Goal: Use online tool/utility: Utilize a website feature to perform a specific function

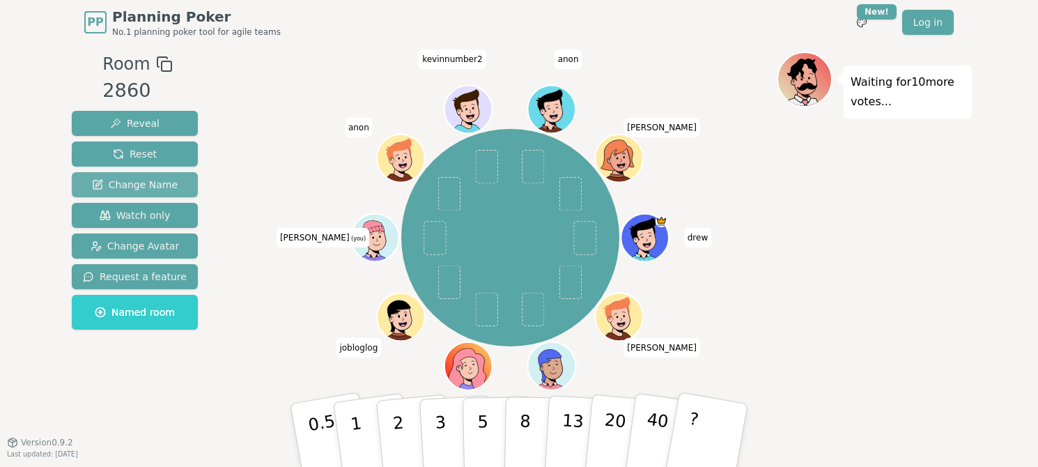
click at [122, 186] on span "Change Name" at bounding box center [135, 185] width 86 height 14
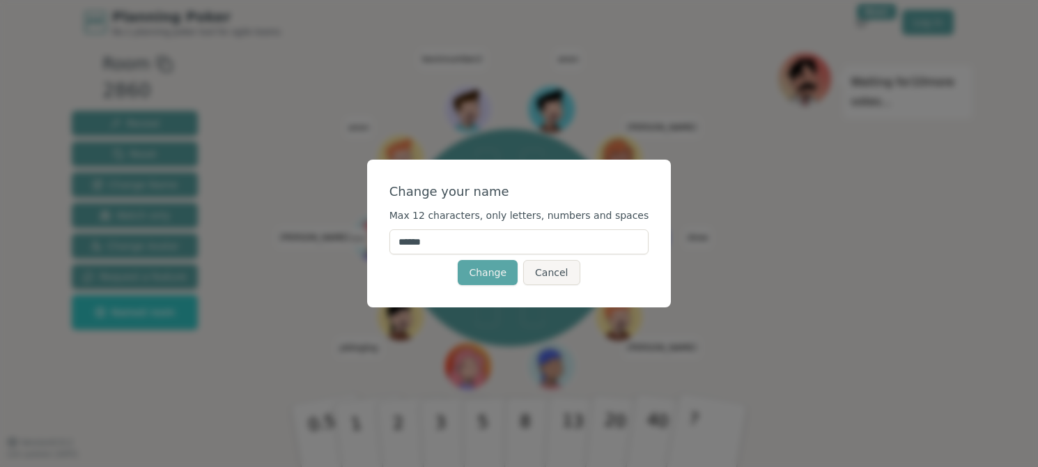
click at [490, 243] on input "******" at bounding box center [519, 241] width 260 height 25
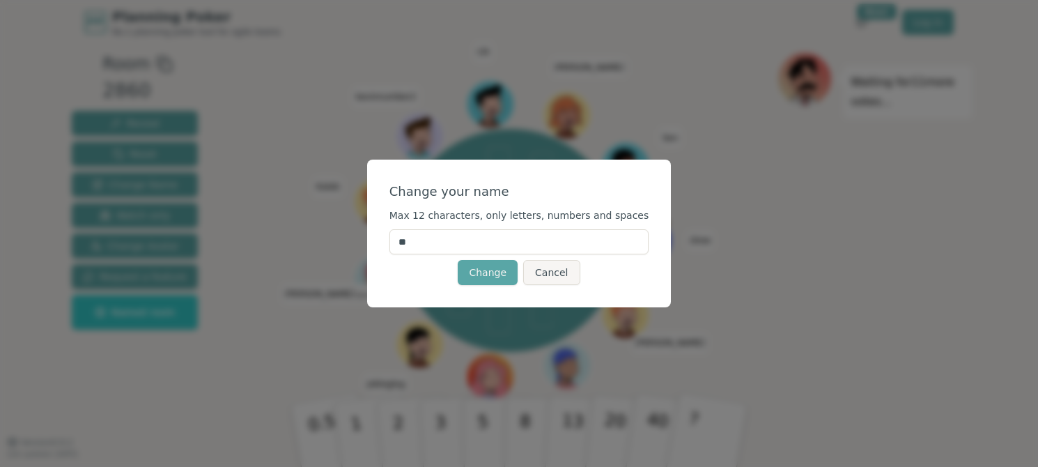
type input "*"
type input "**********"
click at [492, 279] on button "Change" at bounding box center [487, 272] width 60 height 25
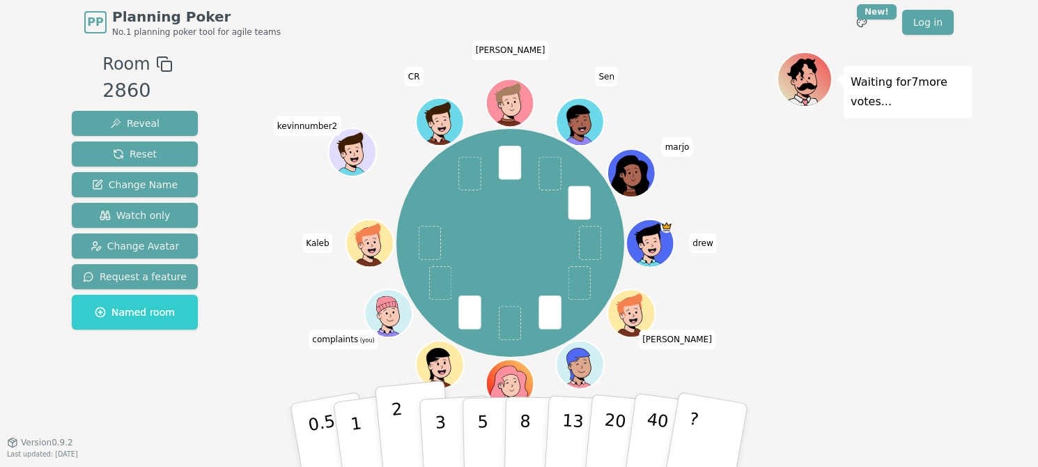
click at [407, 416] on button "2" at bounding box center [414, 435] width 79 height 111
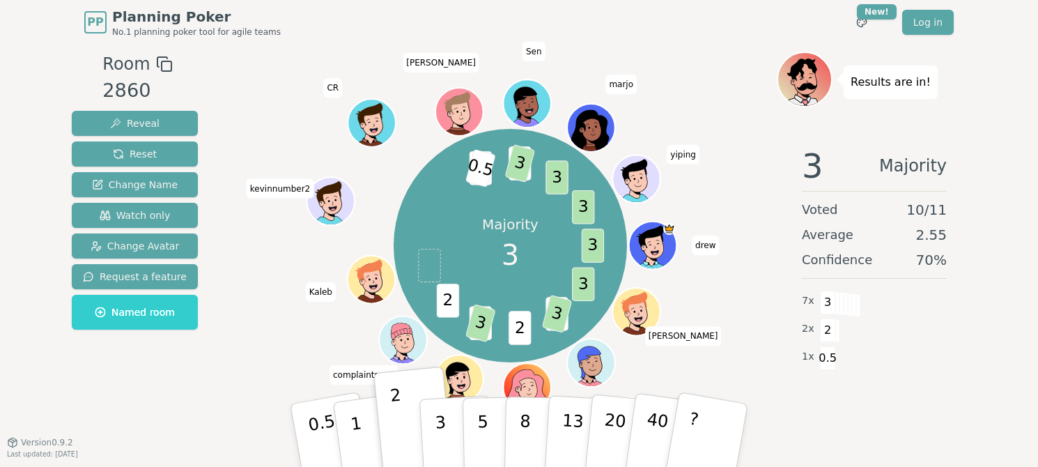
click at [717, 272] on div "Majority 3 3 3 2 3 2 2 3 2 2 0.5 5 3 3 3 drew kevin x charlotte dolly parton jo…" at bounding box center [510, 246] width 533 height 338
click at [441, 443] on p "3" at bounding box center [441, 436] width 15 height 76
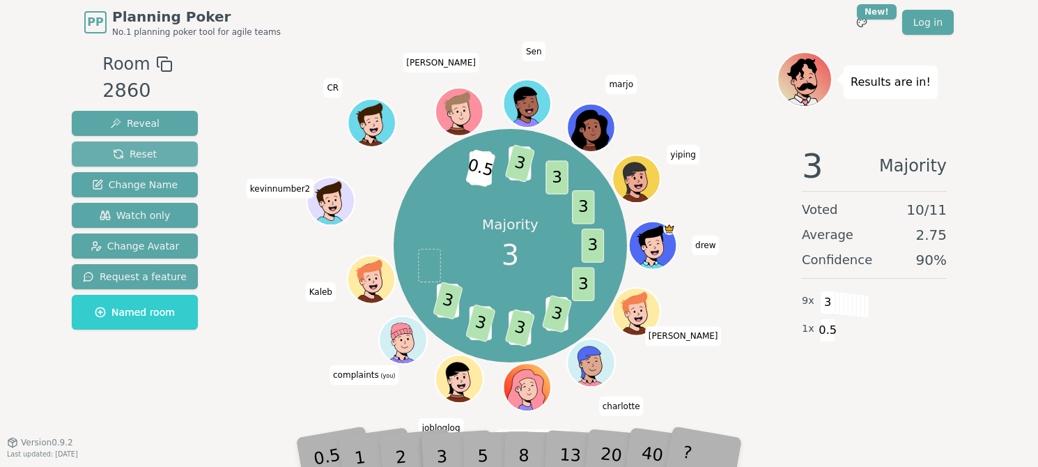
click at [131, 154] on span "Reset" at bounding box center [135, 154] width 44 height 14
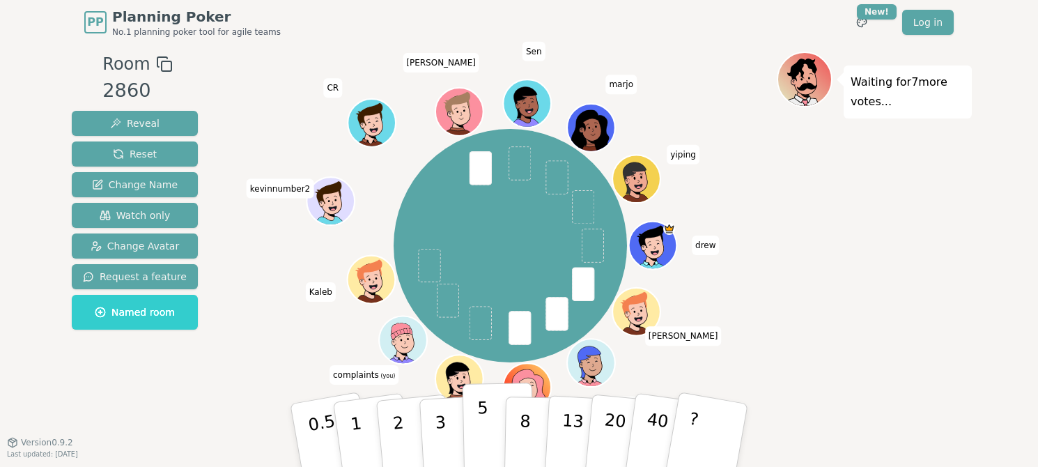
click at [498, 428] on button "5" at bounding box center [498, 435] width 72 height 106
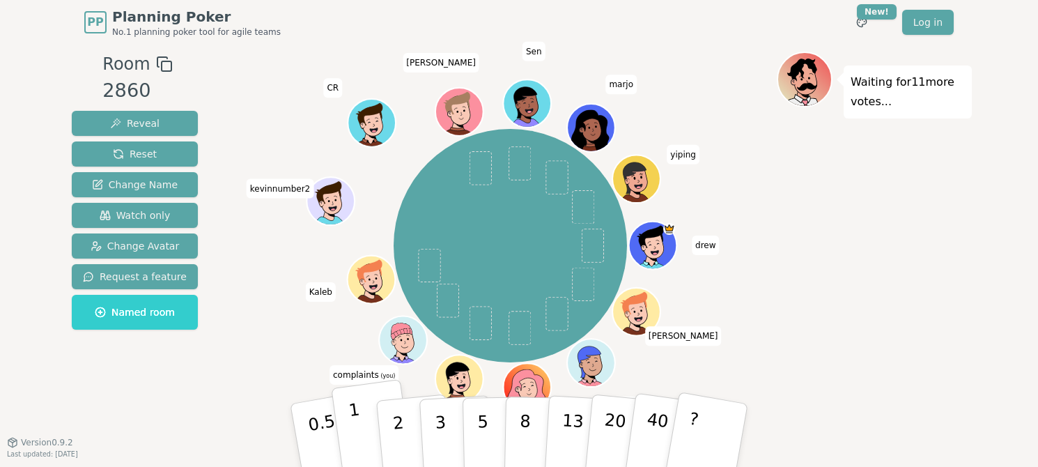
click at [356, 414] on p "1" at bounding box center [357, 437] width 21 height 76
click at [395, 435] on p "2" at bounding box center [400, 437] width 18 height 76
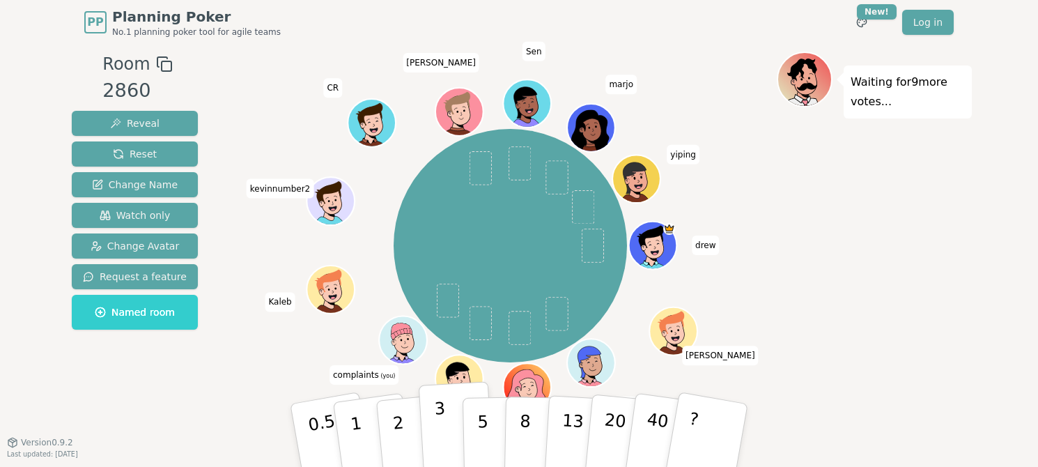
click at [450, 424] on button "3" at bounding box center [456, 435] width 76 height 109
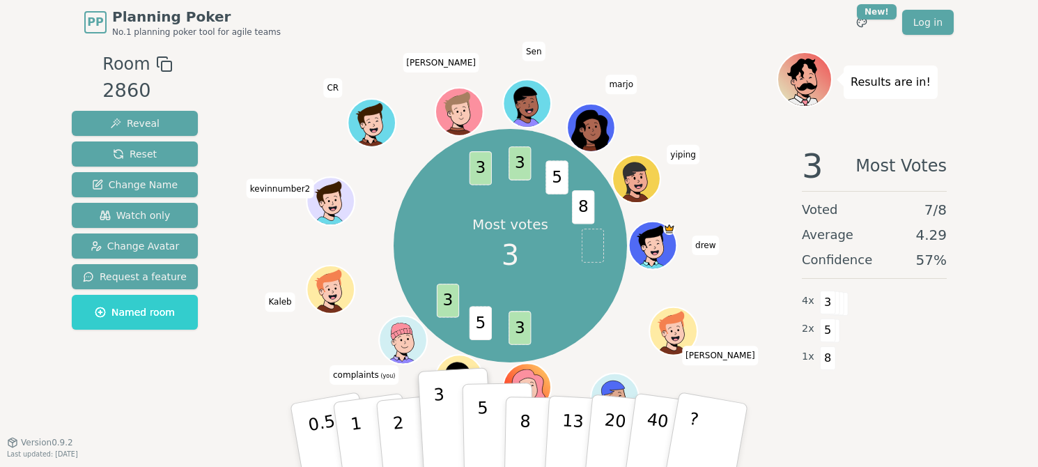
click at [473, 429] on button "5" at bounding box center [498, 435] width 72 height 106
